Goal: Information Seeking & Learning: Learn about a topic

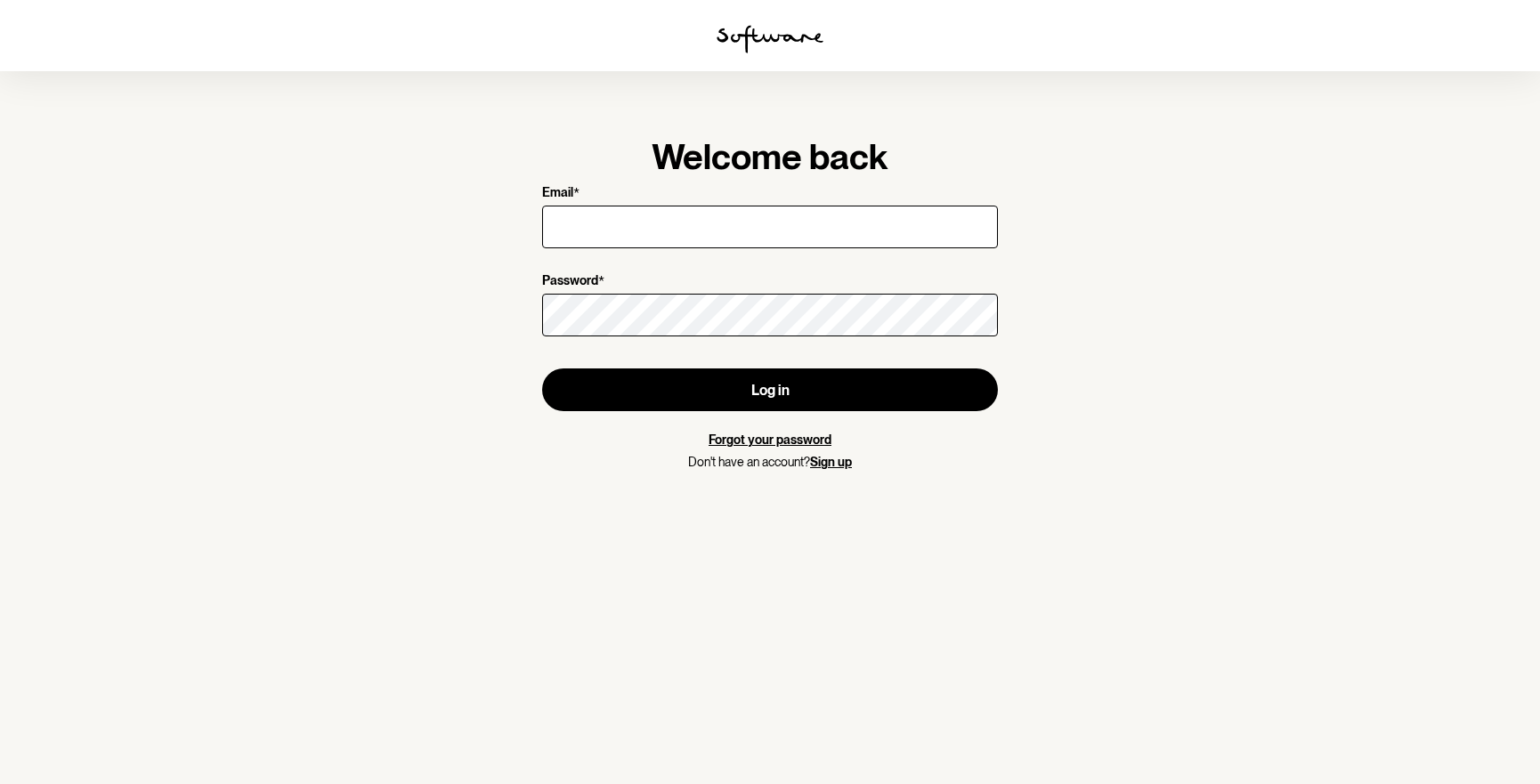
type input "[PERSON_NAME][EMAIL_ADDRESS][PERSON_NAME][DOMAIN_NAME]"
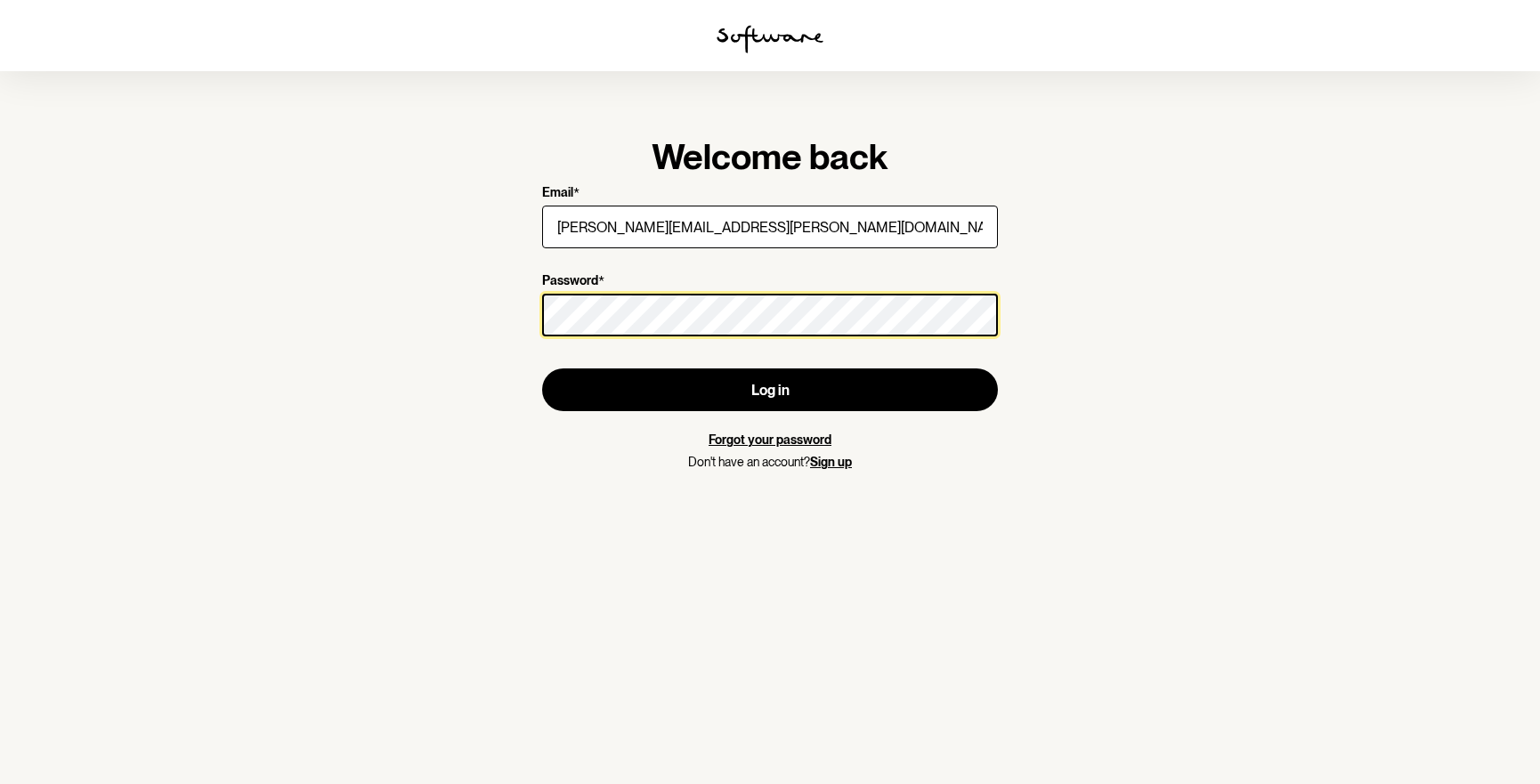
click at [542, 368] on button "Log in" at bounding box center [770, 389] width 455 height 43
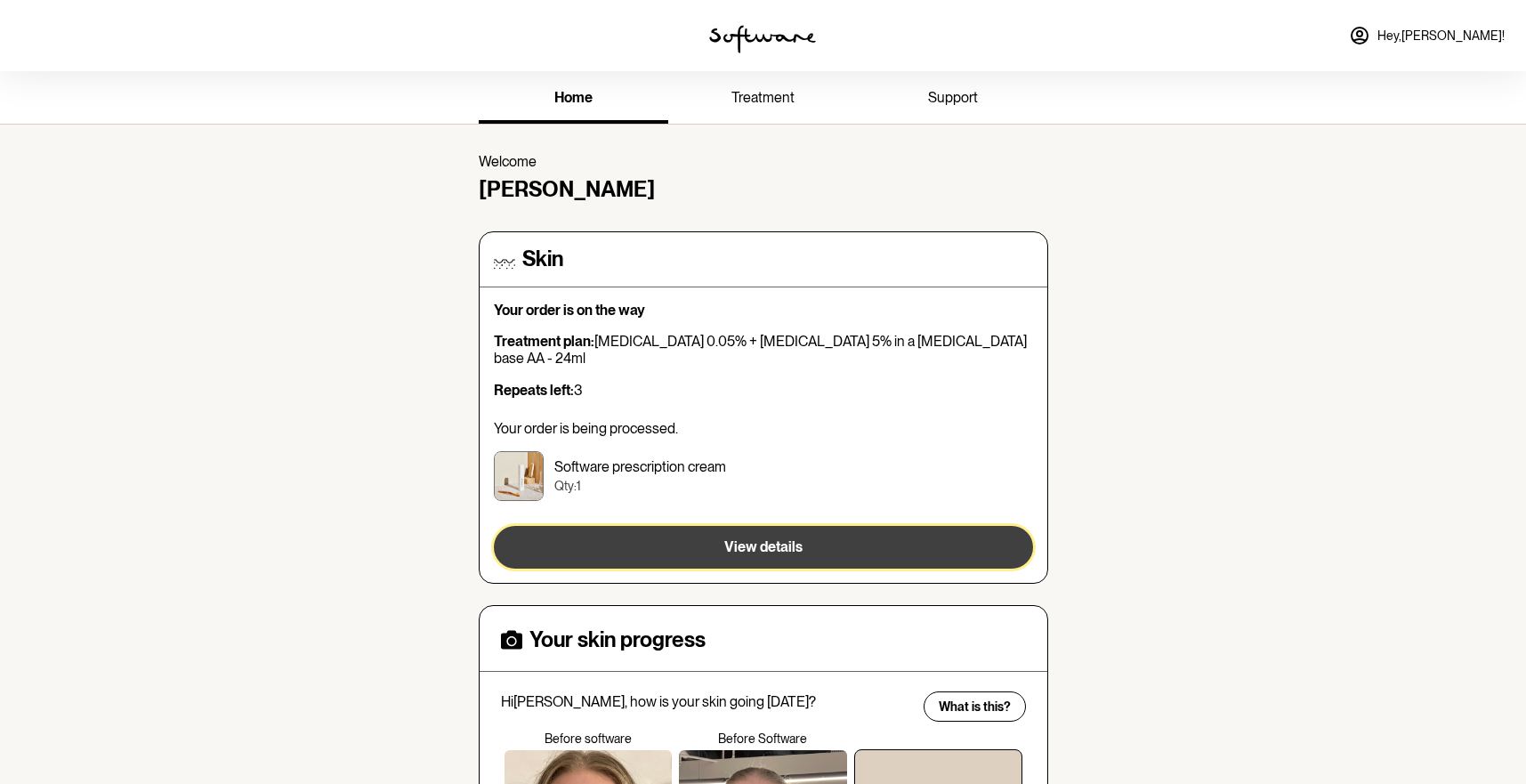
click at [724, 526] on button "View details" at bounding box center [763, 547] width 540 height 43
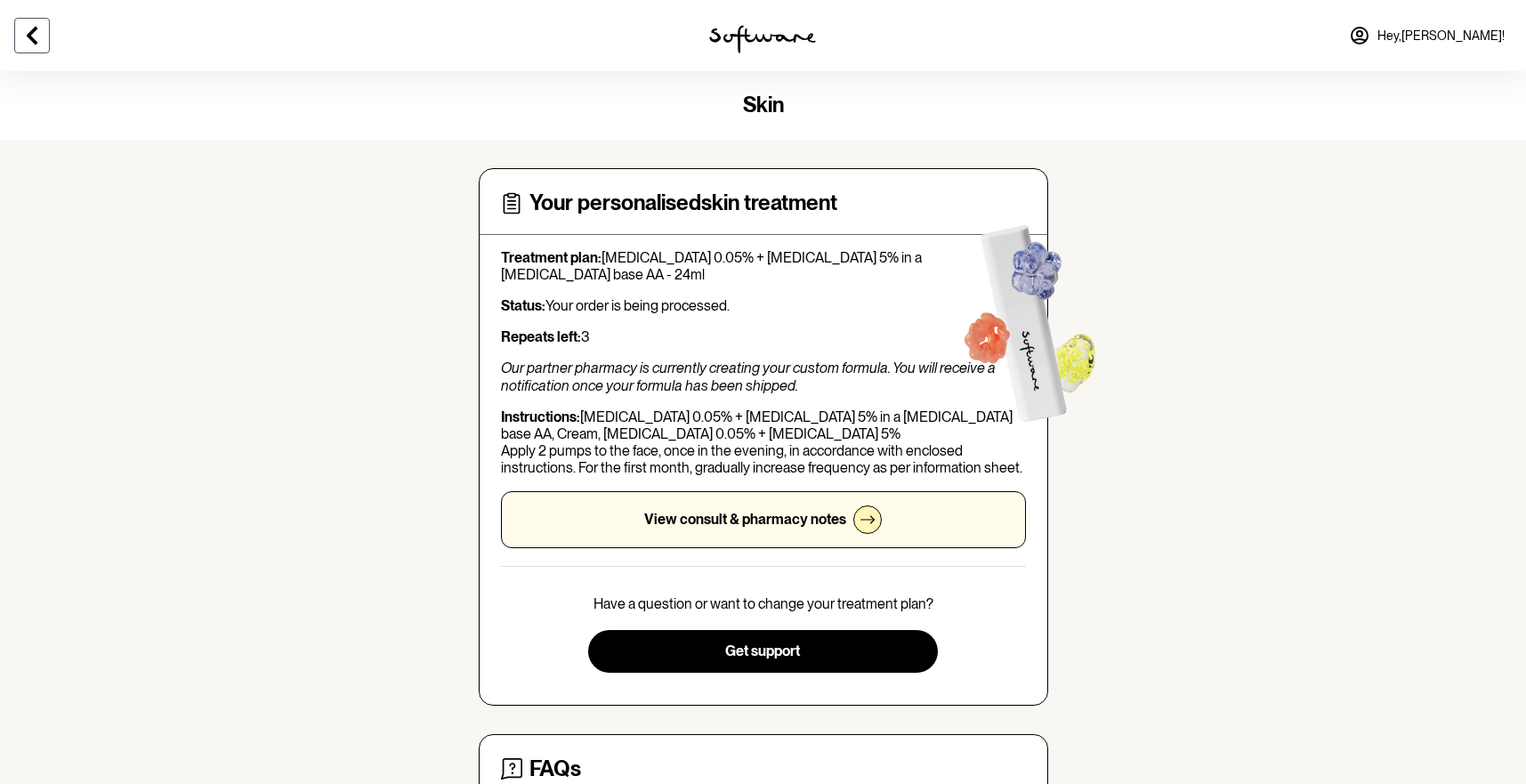
click at [43, 35] on button at bounding box center [32, 36] width 36 height 36
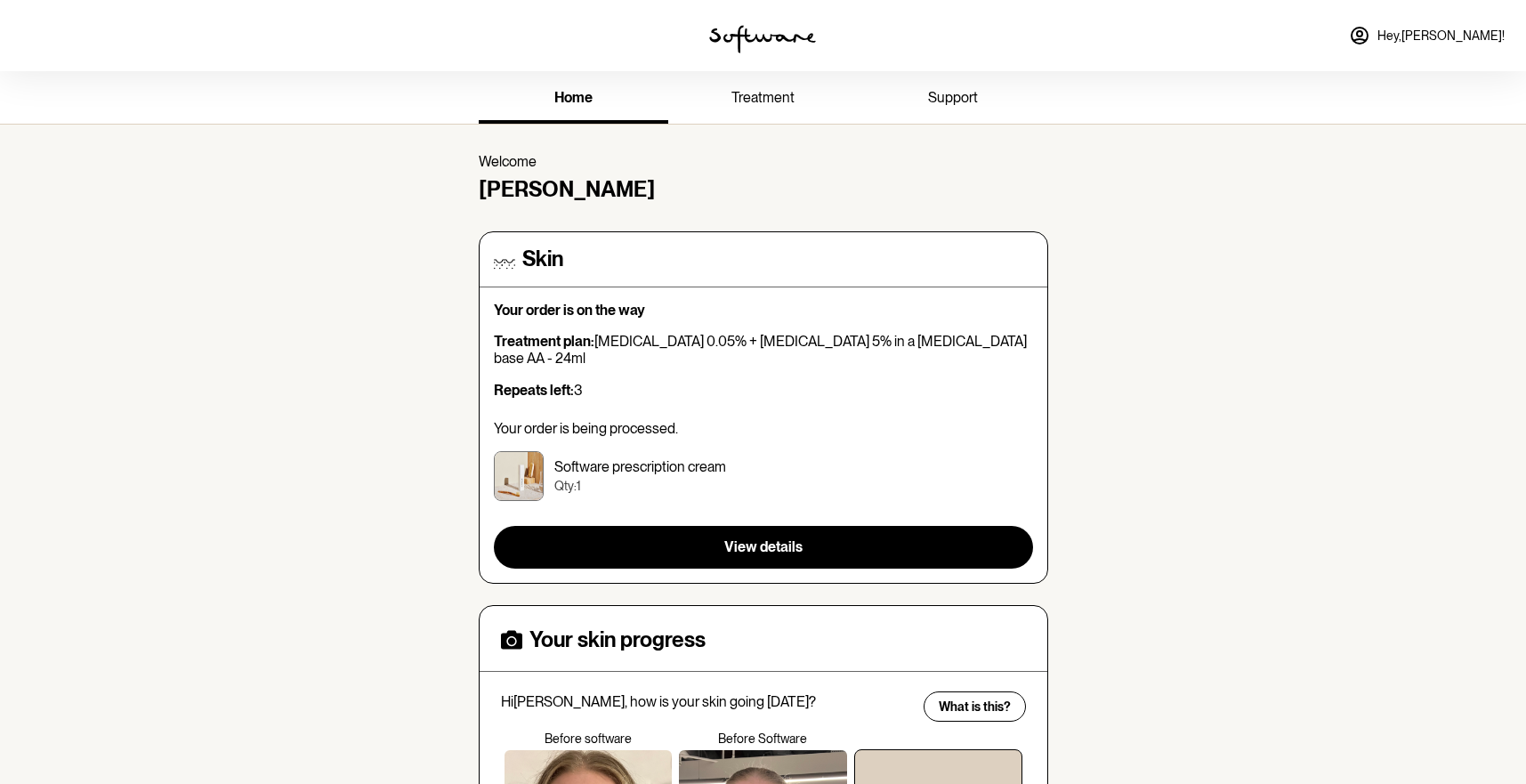
drag, startPoint x: 750, startPoint y: 107, endPoint x: 843, endPoint y: 108, distance: 93.0
click at [751, 107] on link "treatment" at bounding box center [763, 99] width 190 height 49
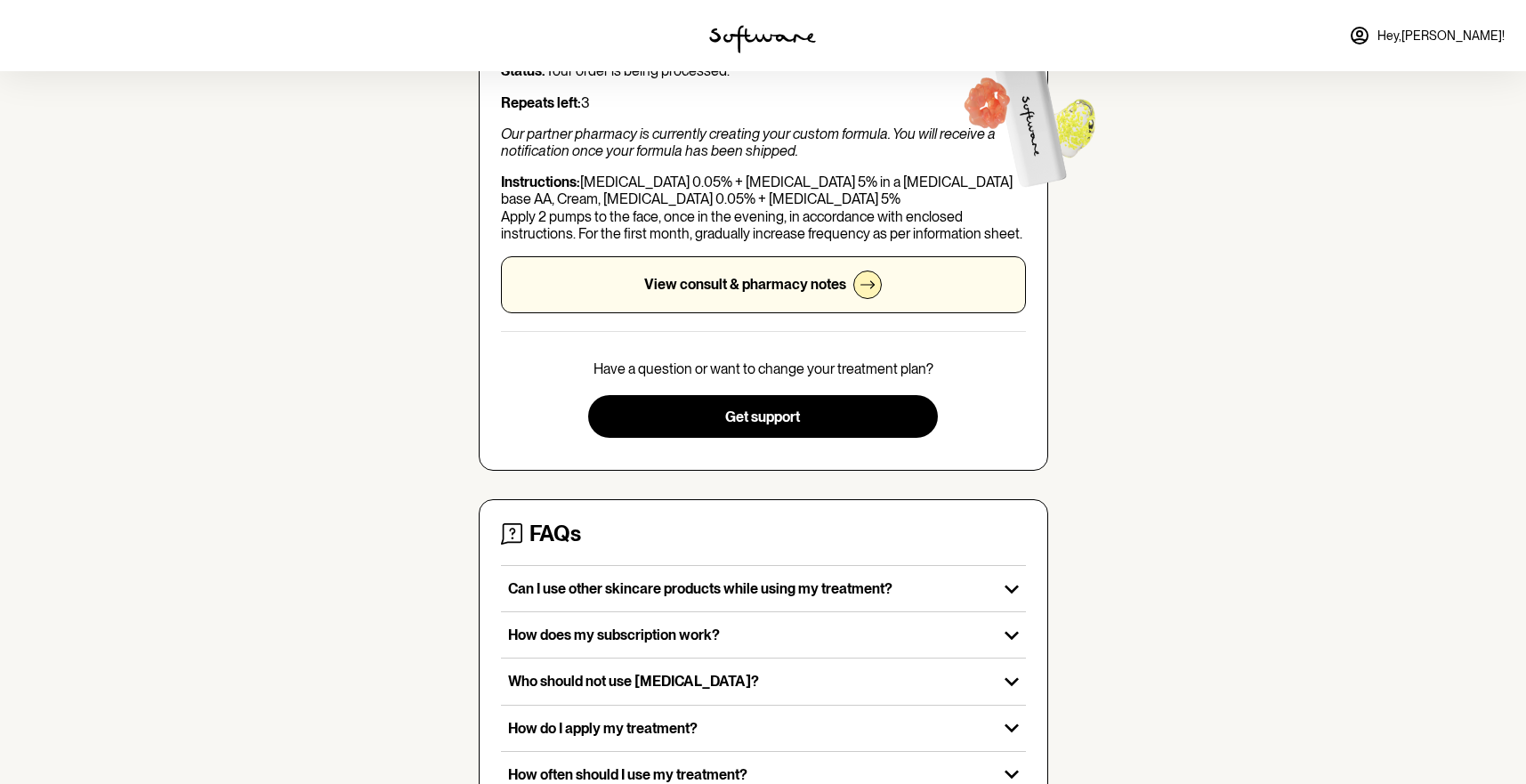
scroll to position [268, 0]
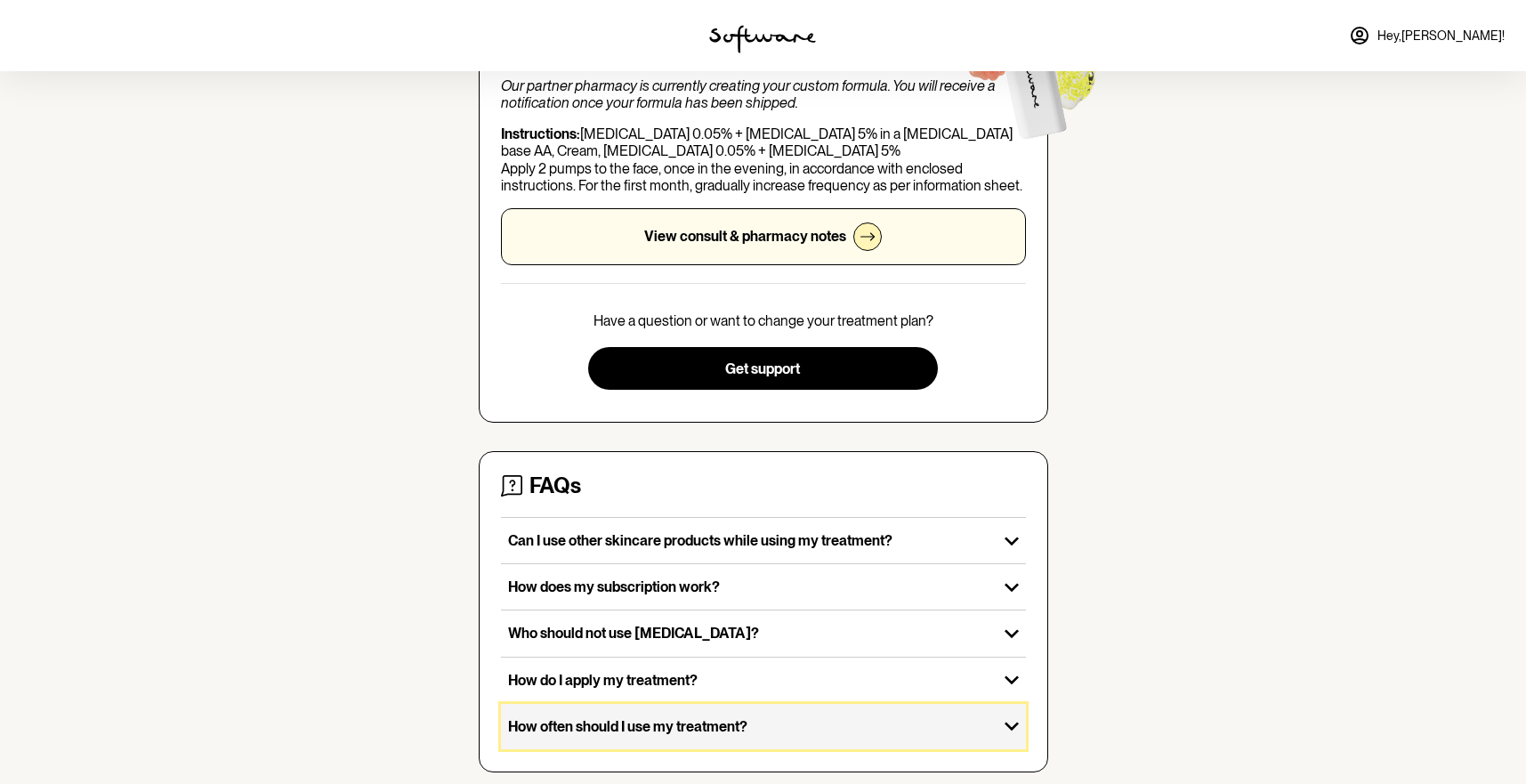
click at [682, 718] on p "How often should I use my treatment?" at bounding box center [749, 726] width 483 height 17
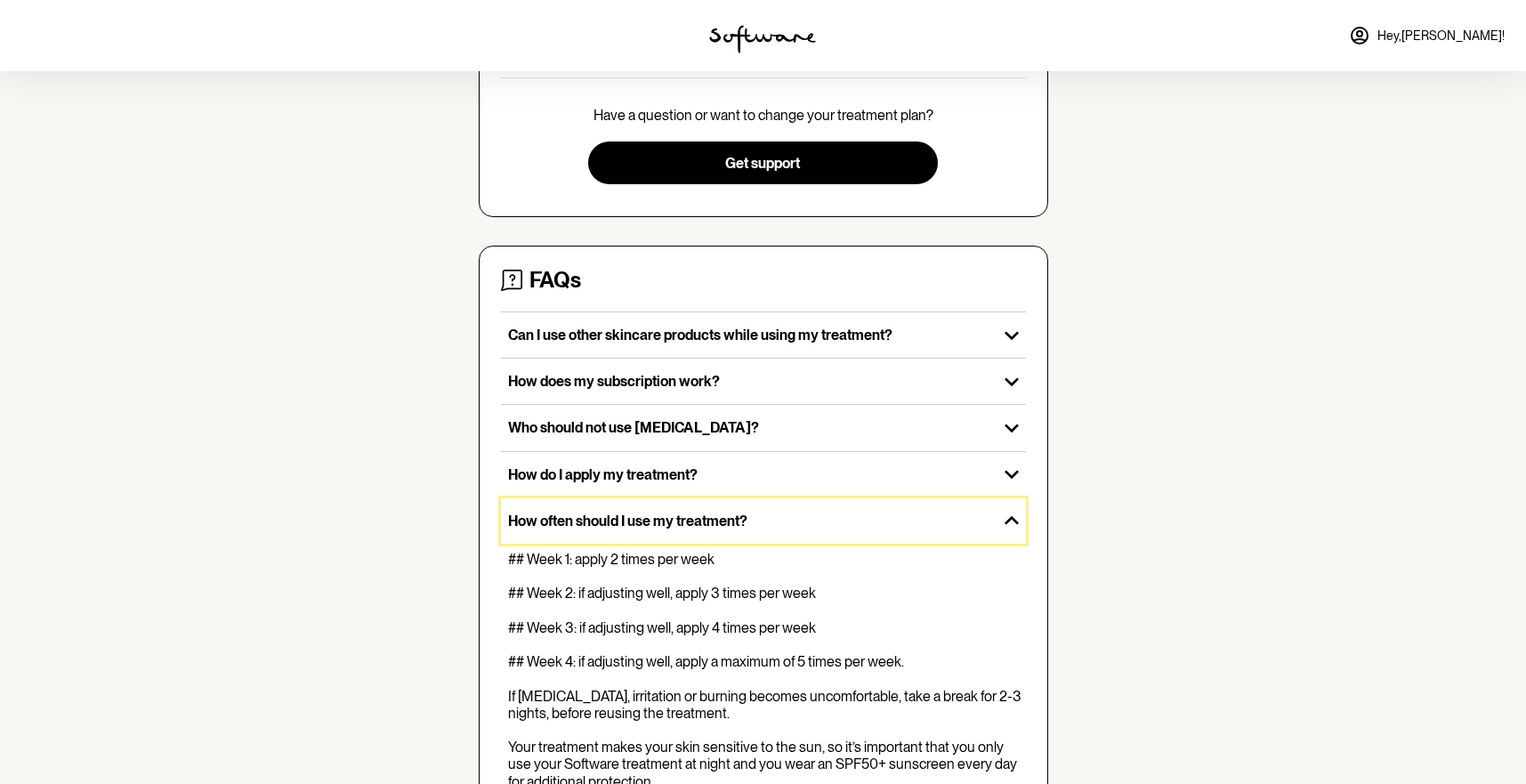
scroll to position [520, 0]
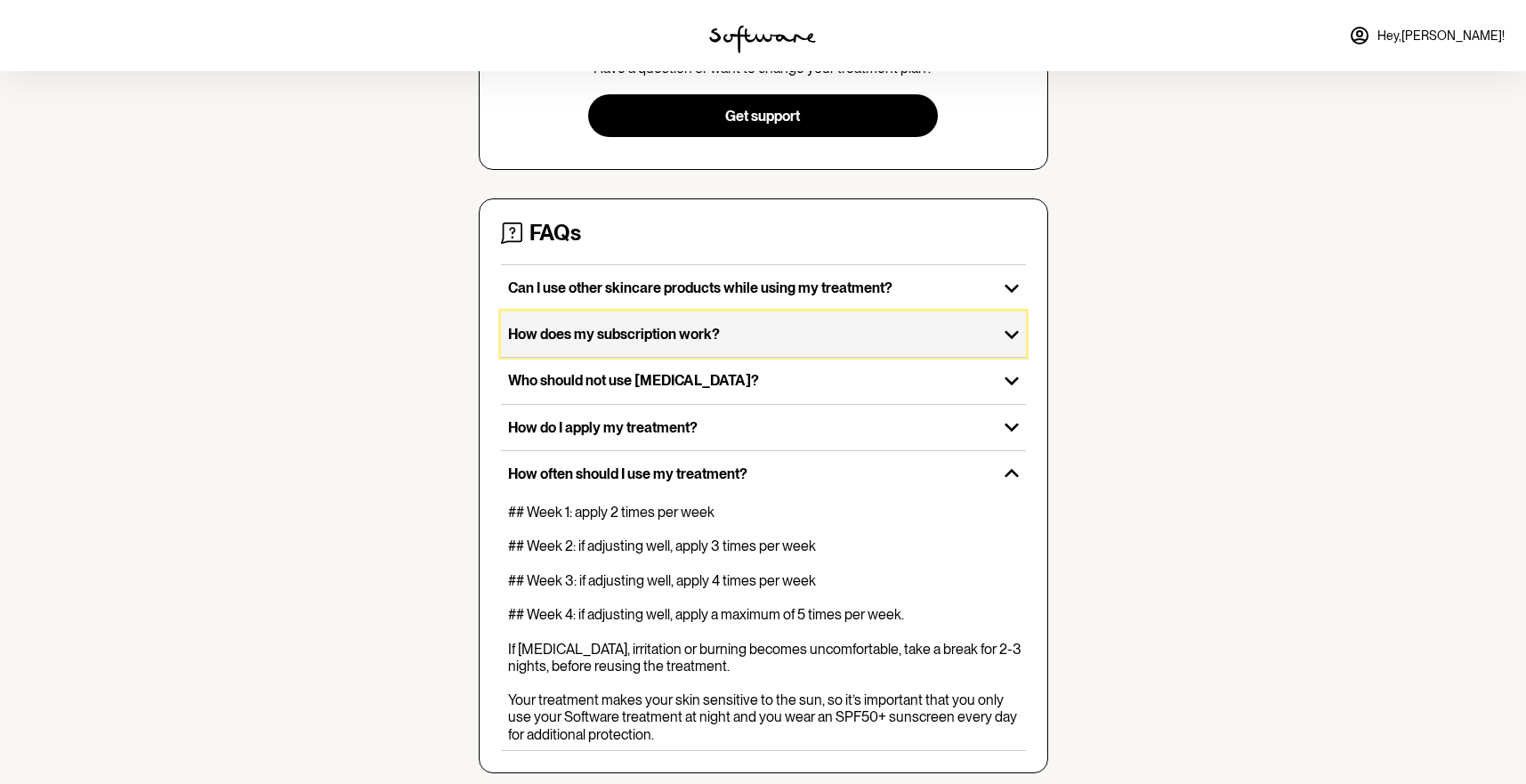
click at [668, 326] on p "How does my subscription work?" at bounding box center [749, 334] width 483 height 17
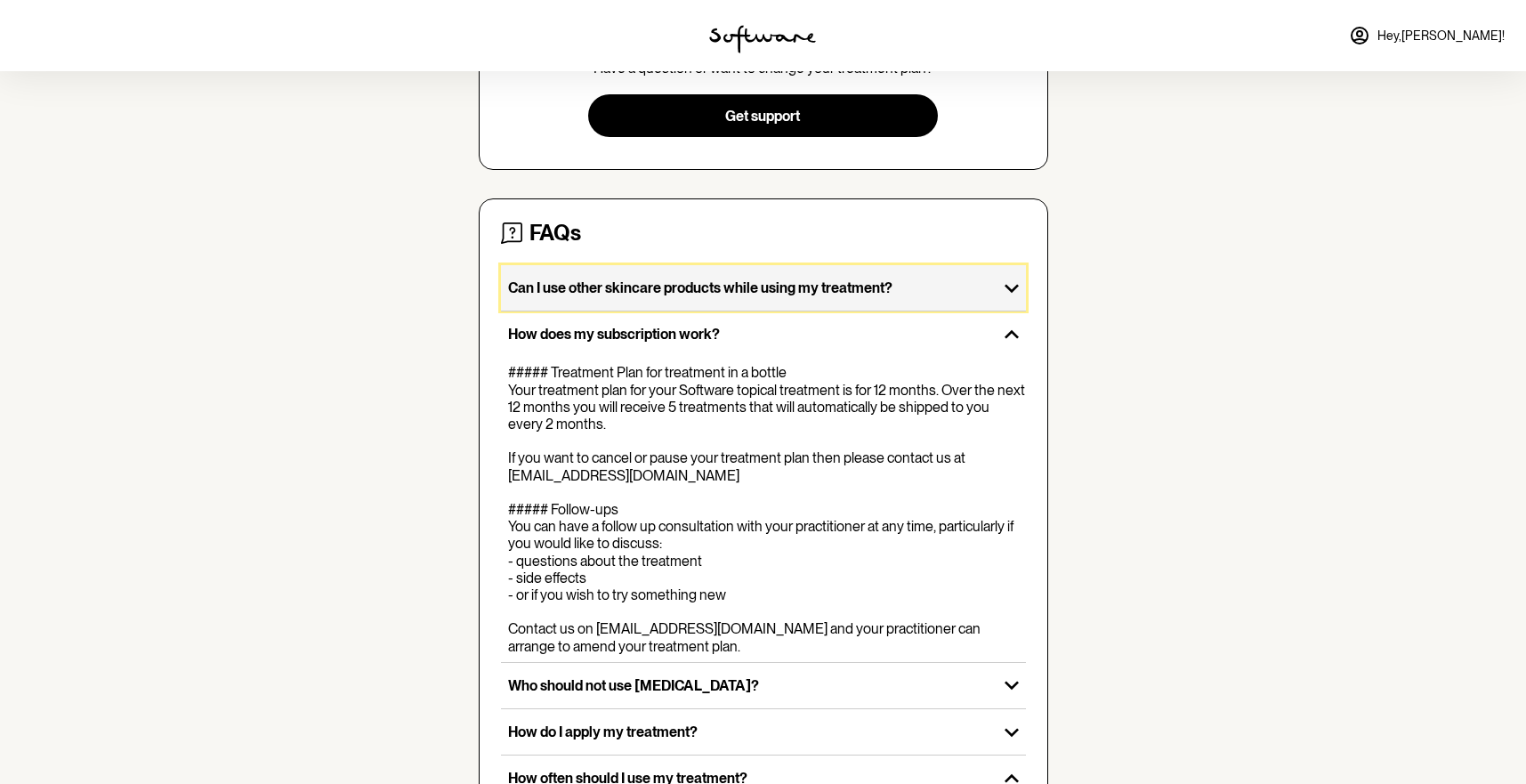
click at [724, 280] on p "Can I use other skincare products while using my treatment?" at bounding box center [749, 288] width 483 height 17
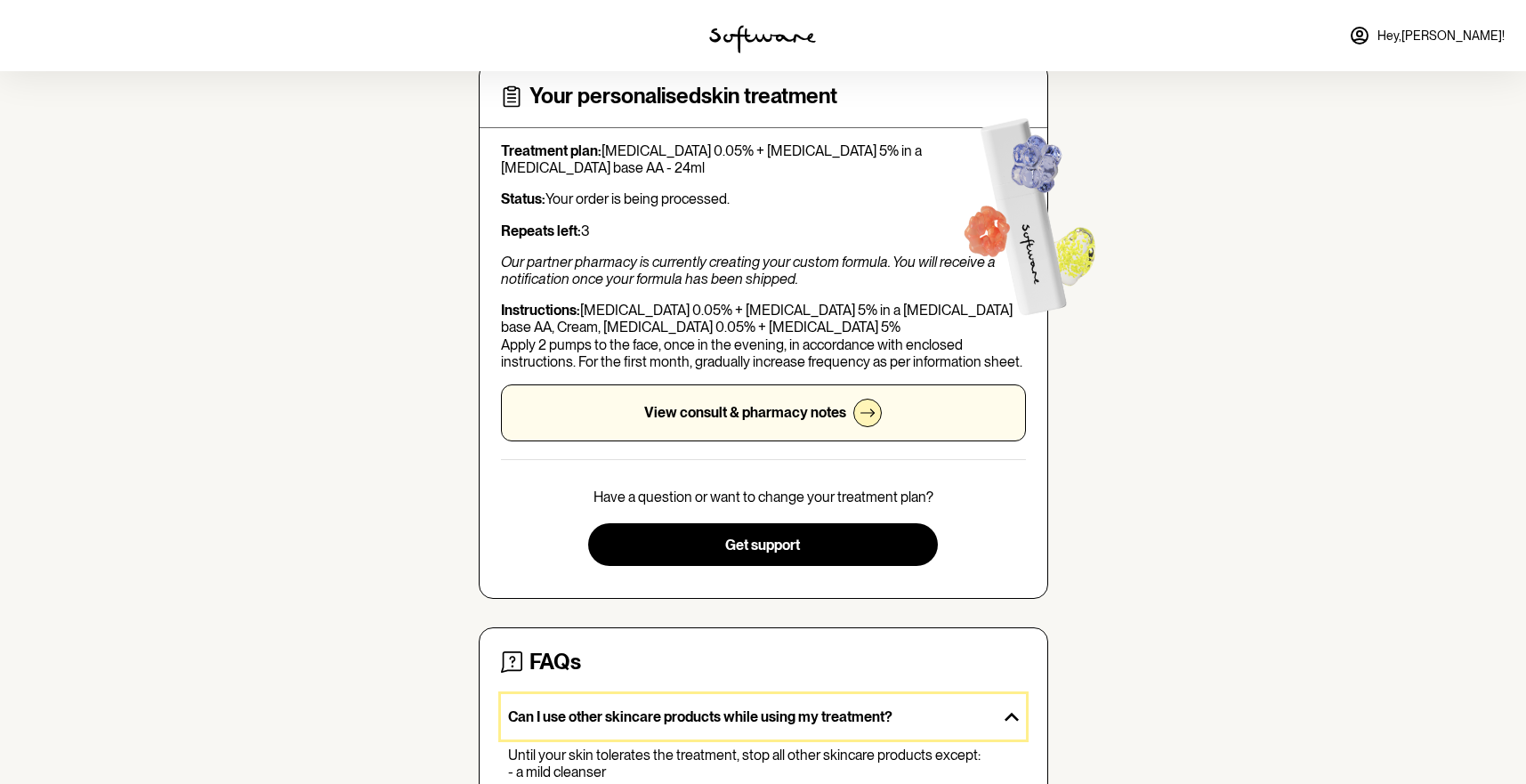
scroll to position [91, 0]
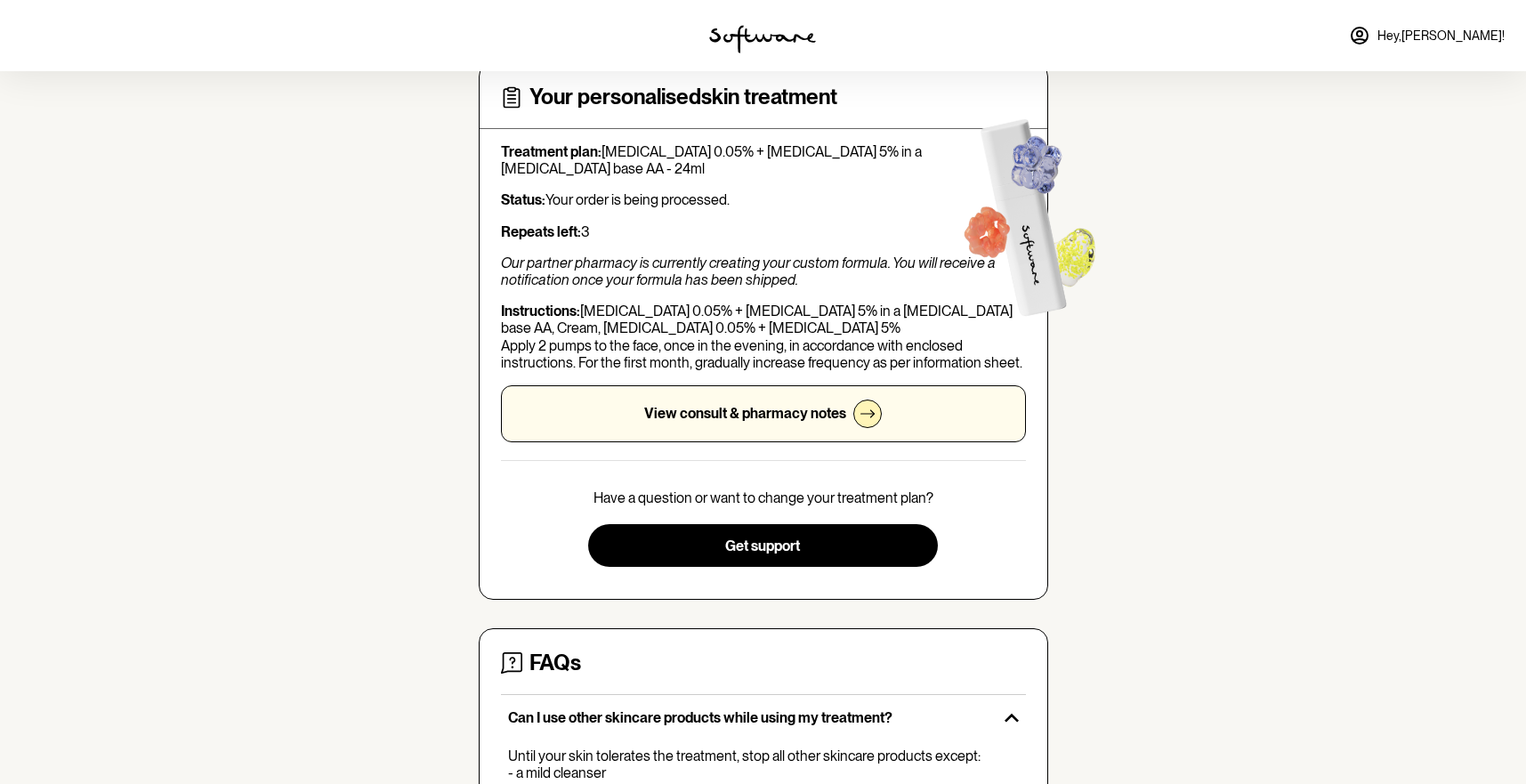
click at [747, 405] on p "View consult & pharmacy notes" at bounding box center [746, 414] width 202 height 17
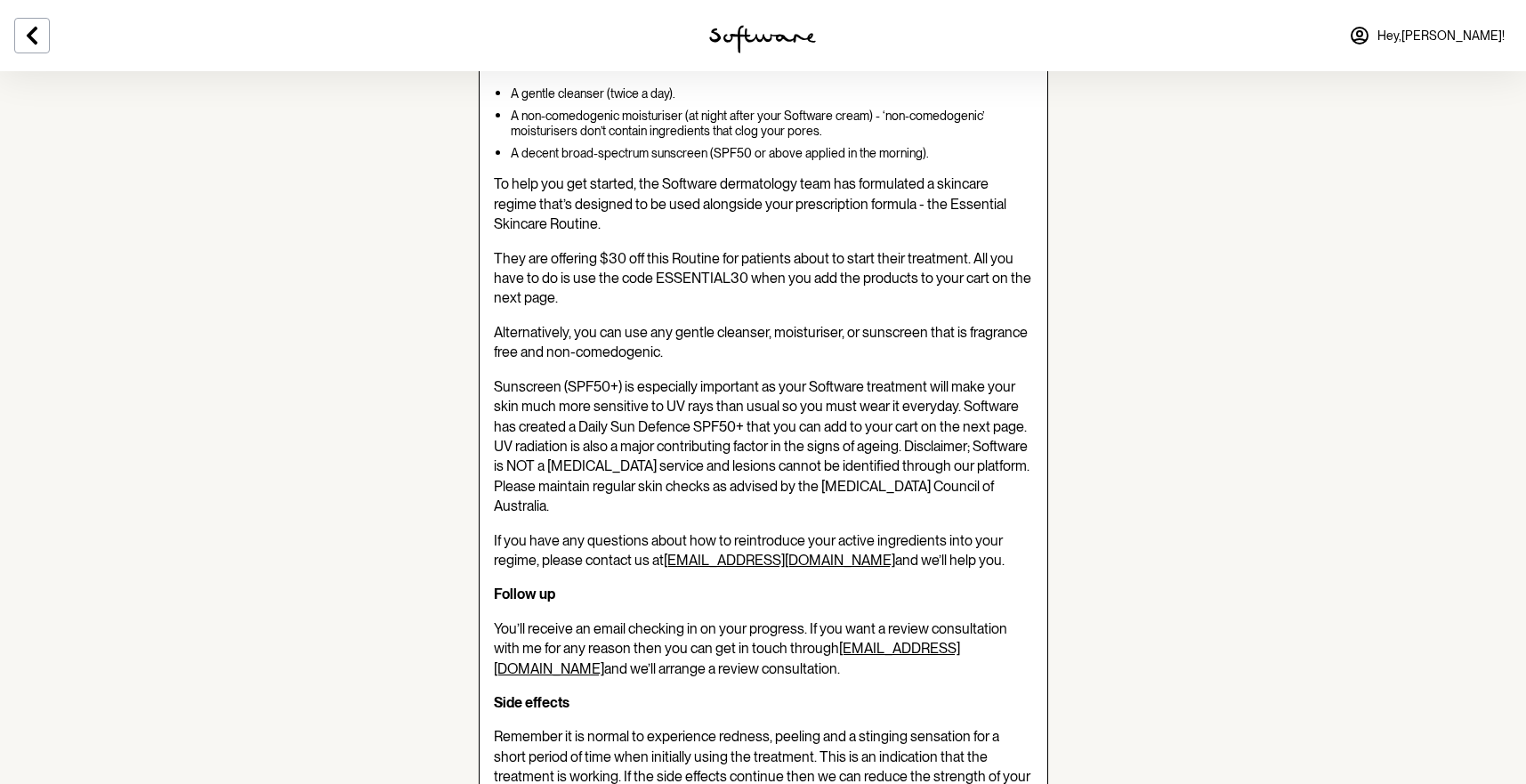
scroll to position [556, 0]
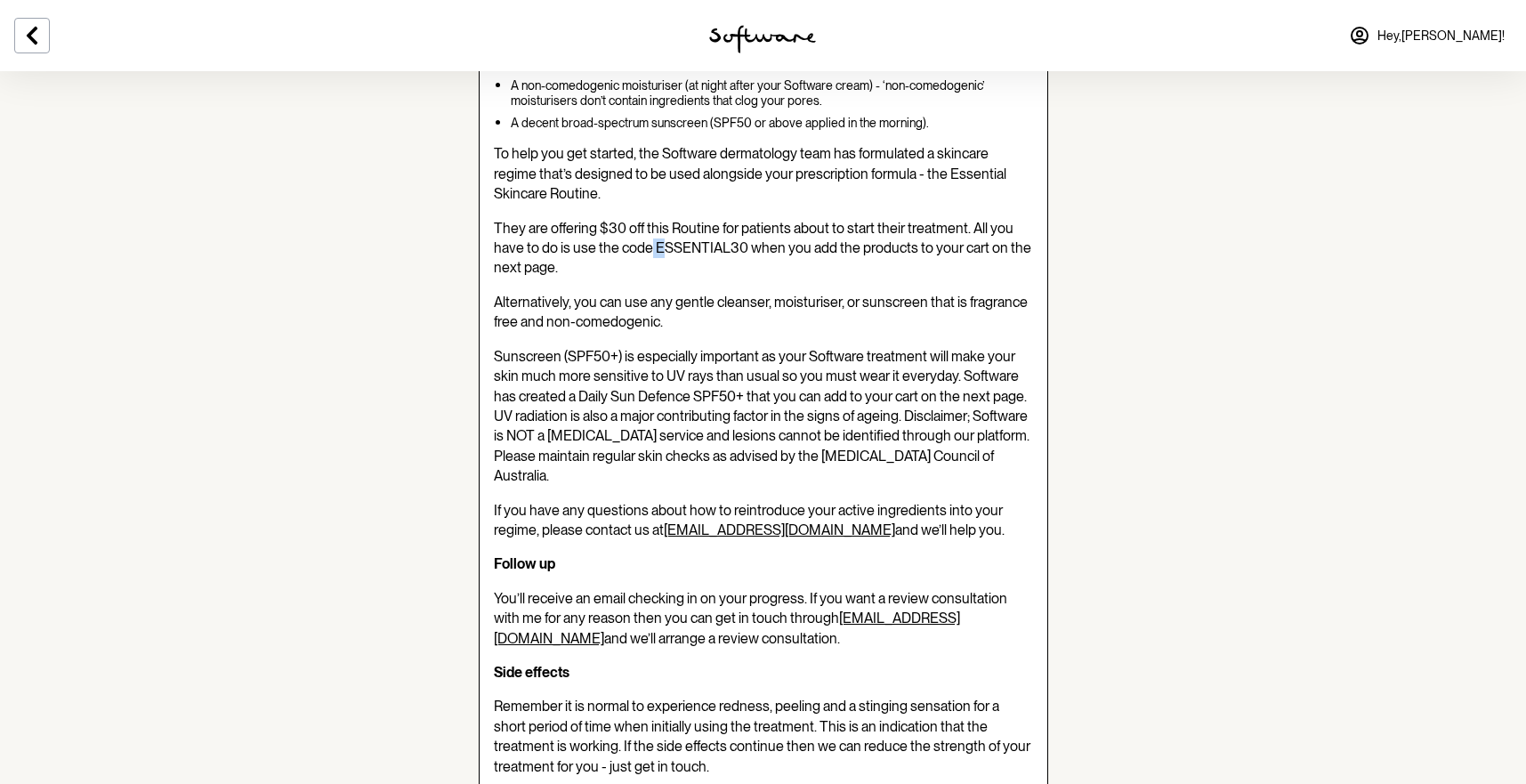
click at [660, 228] on span "They are offering $30 off this Routine for patients about to start their treatm…" at bounding box center [763, 248] width 538 height 57
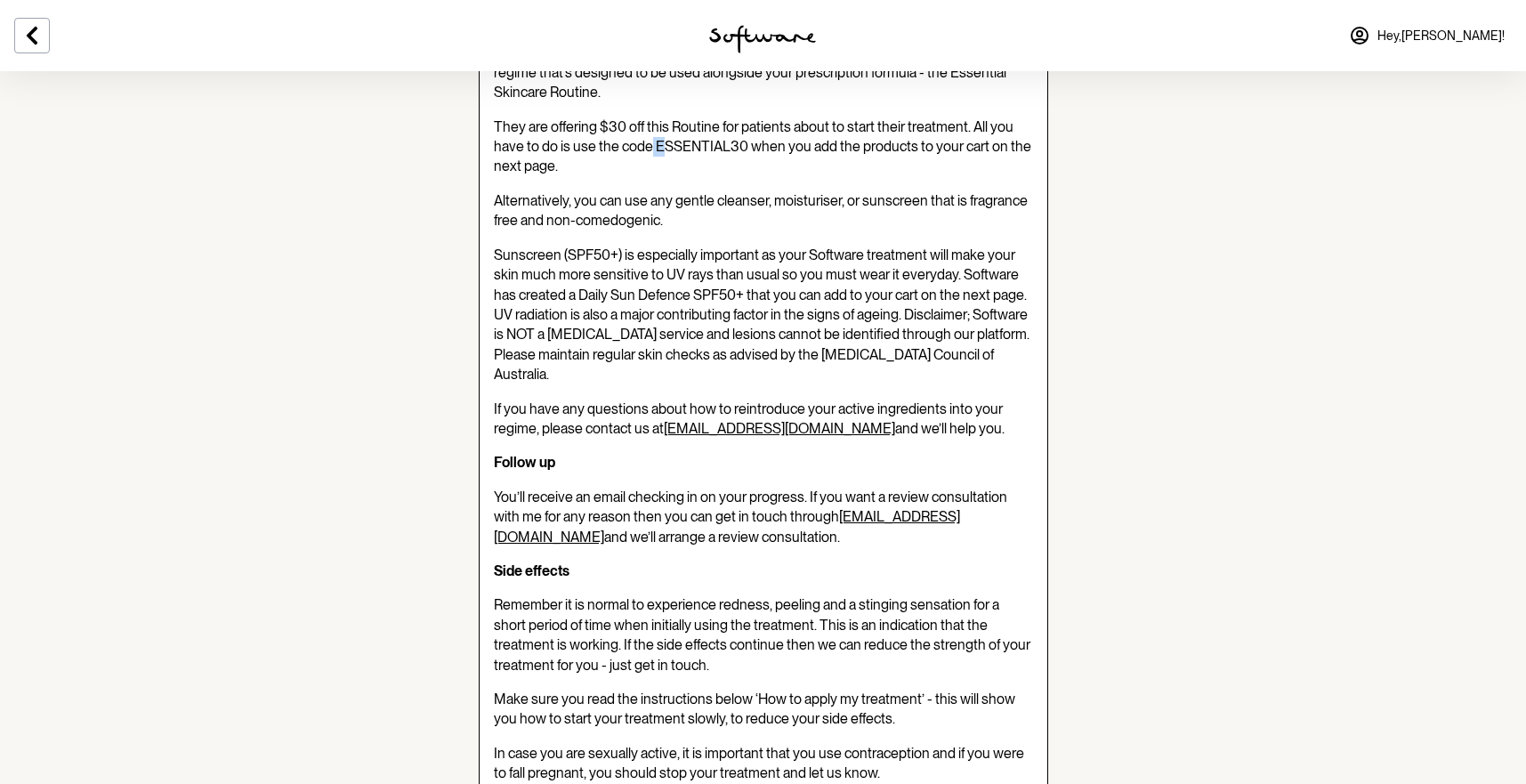
scroll to position [587, 0]
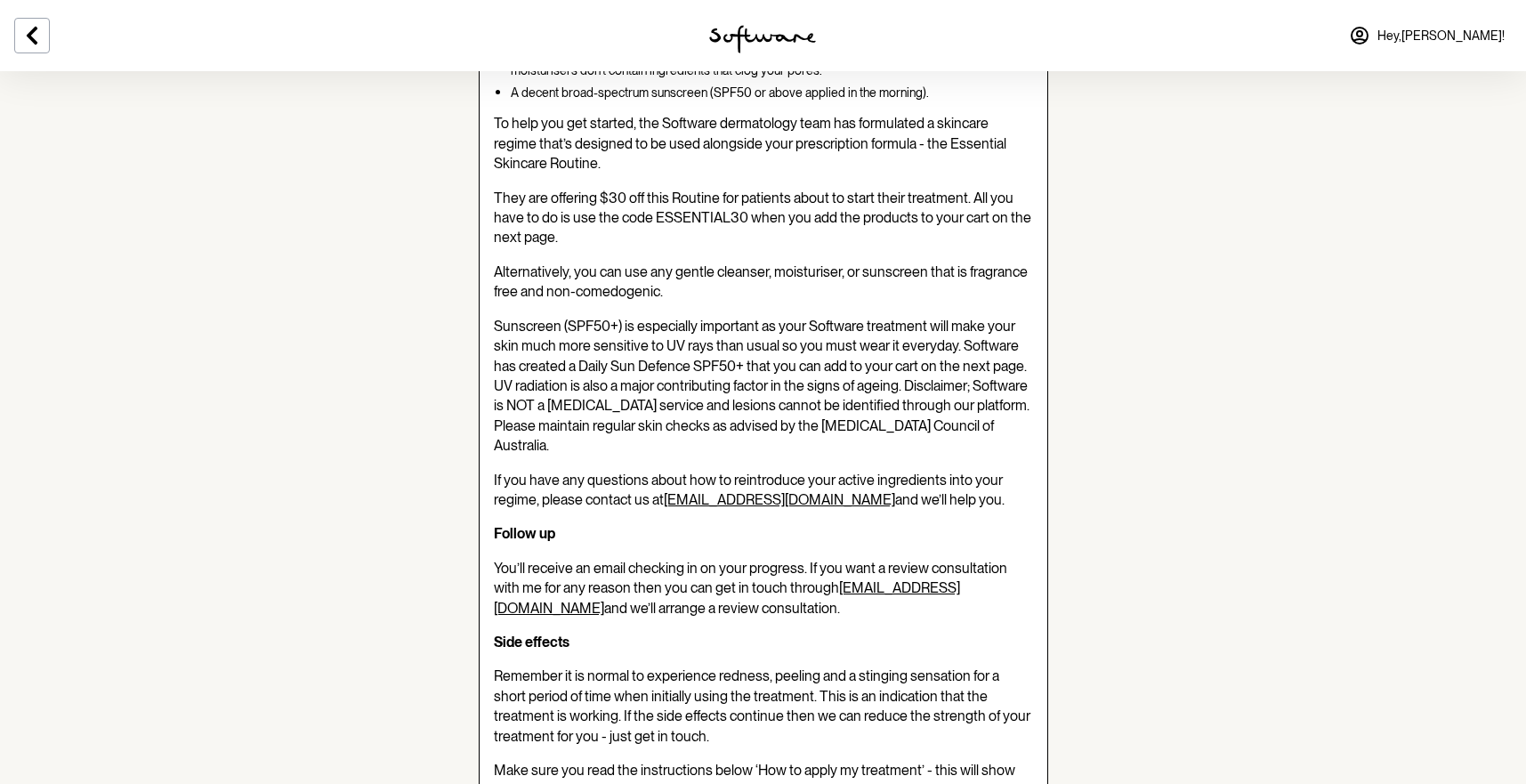
click at [658, 208] on p "They are offering $30 off this Routine for patients about to start their treatm…" at bounding box center [763, 218] width 540 height 60
drag, startPoint x: 659, startPoint y: 203, endPoint x: 746, endPoint y: 206, distance: 87.1
click at [742, 204] on span "They are offering $30 off this Routine for patients about to start their treatm…" at bounding box center [763, 218] width 538 height 57
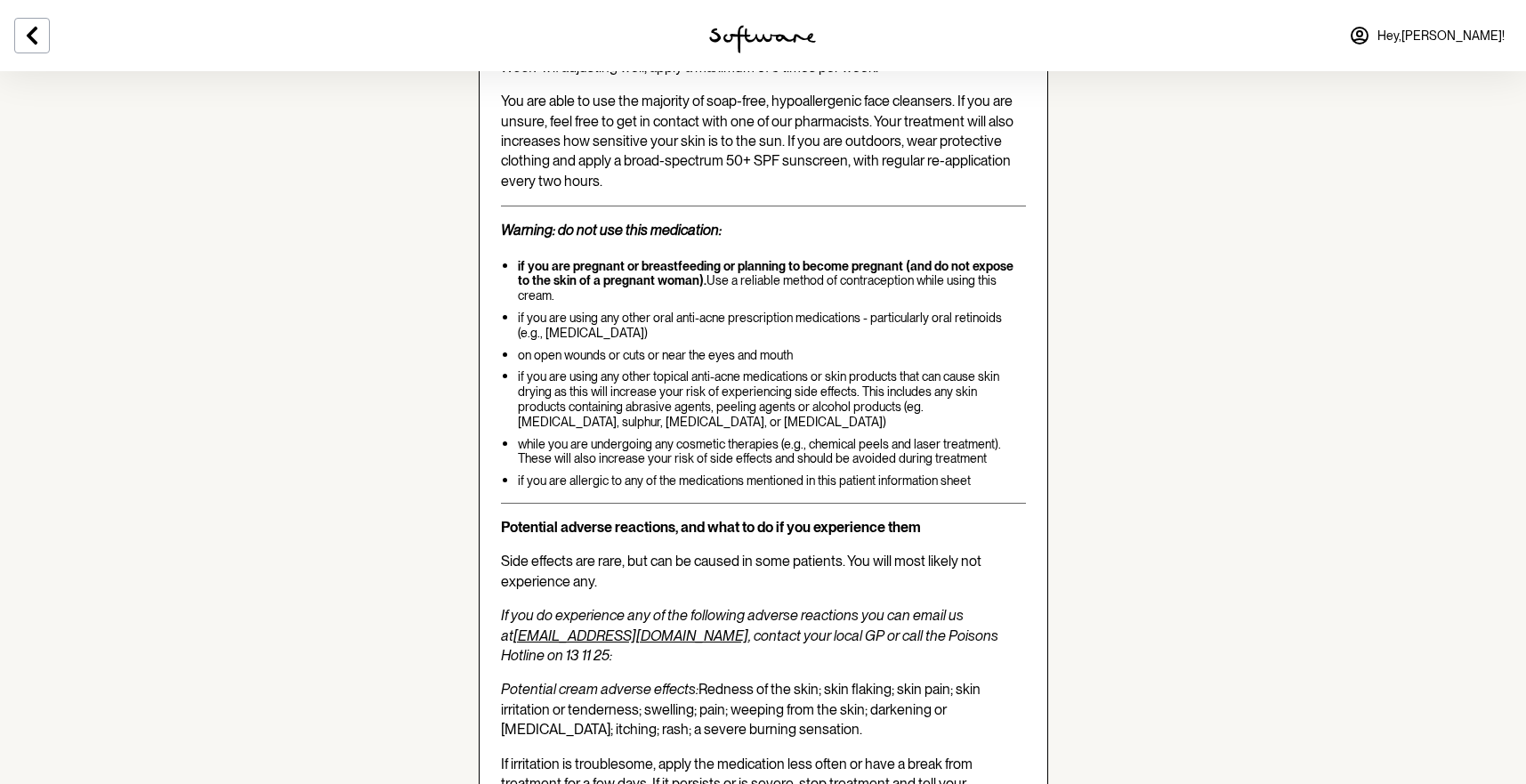
scroll to position [2812, 0]
